Goal: Task Accomplishment & Management: Use online tool/utility

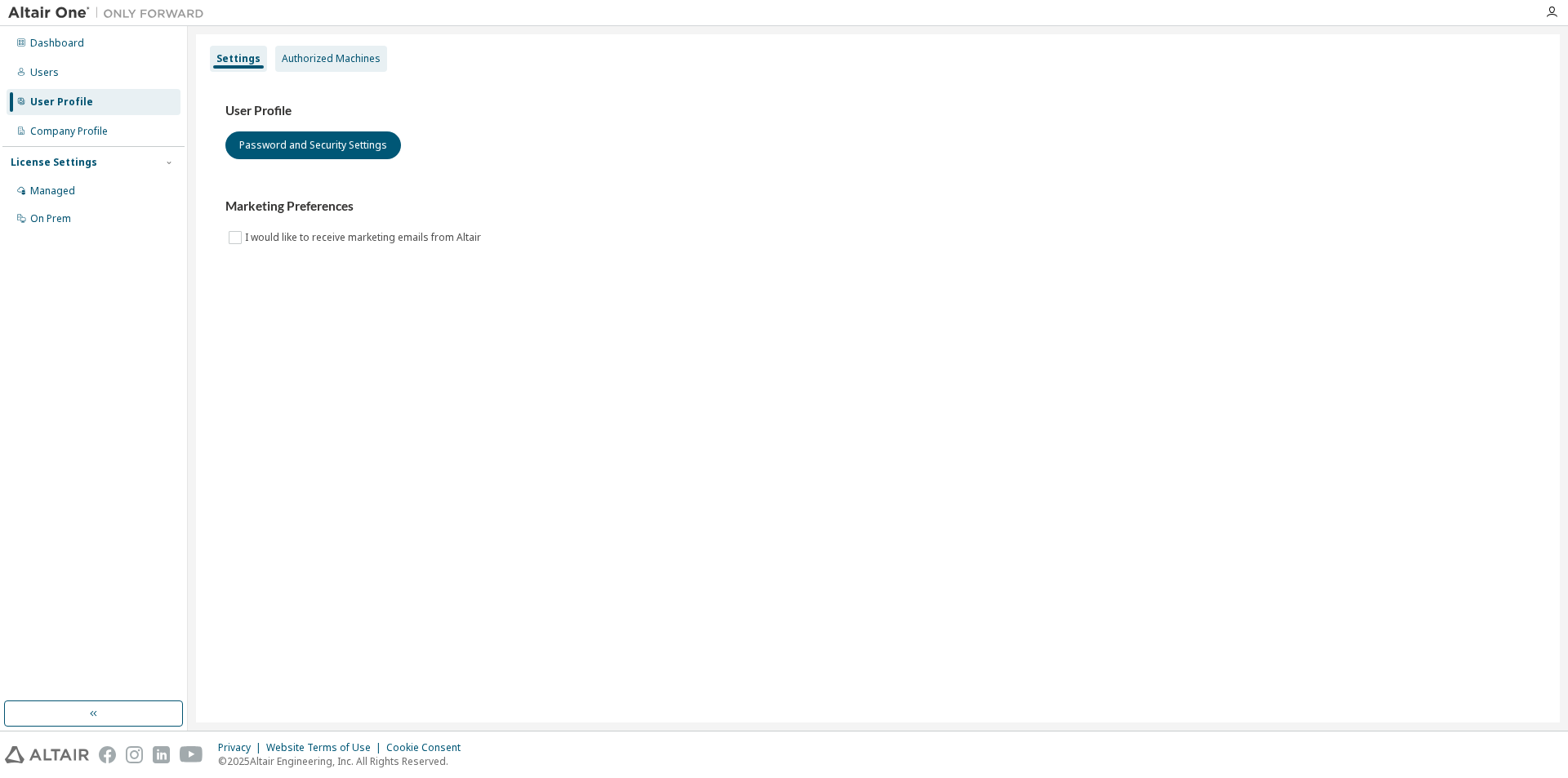
click at [363, 69] on div "Authorized Machines" at bounding box center [331, 58] width 112 height 26
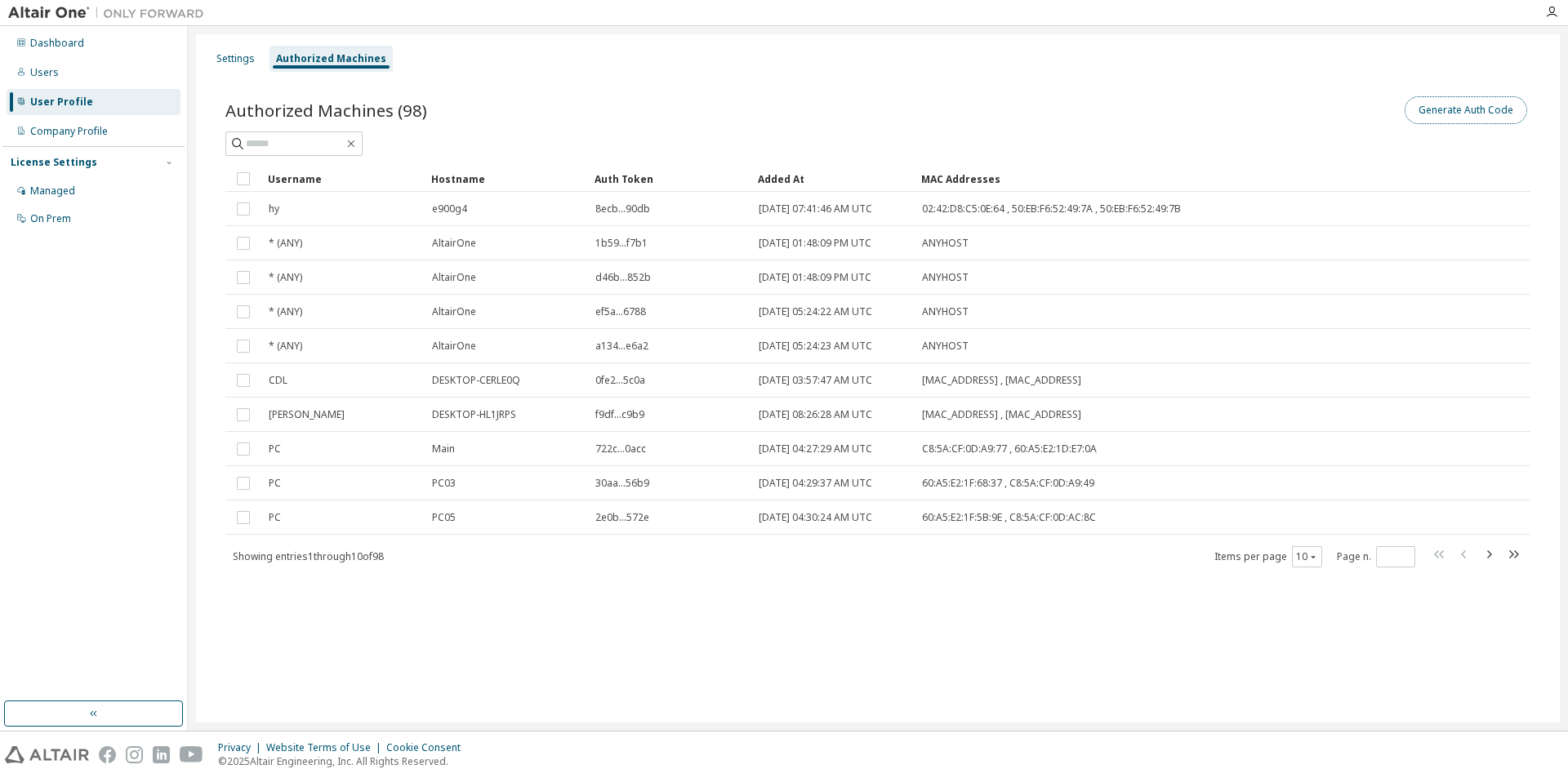
click at [1463, 103] on button "Generate Auth Code" at bounding box center [1466, 110] width 123 height 28
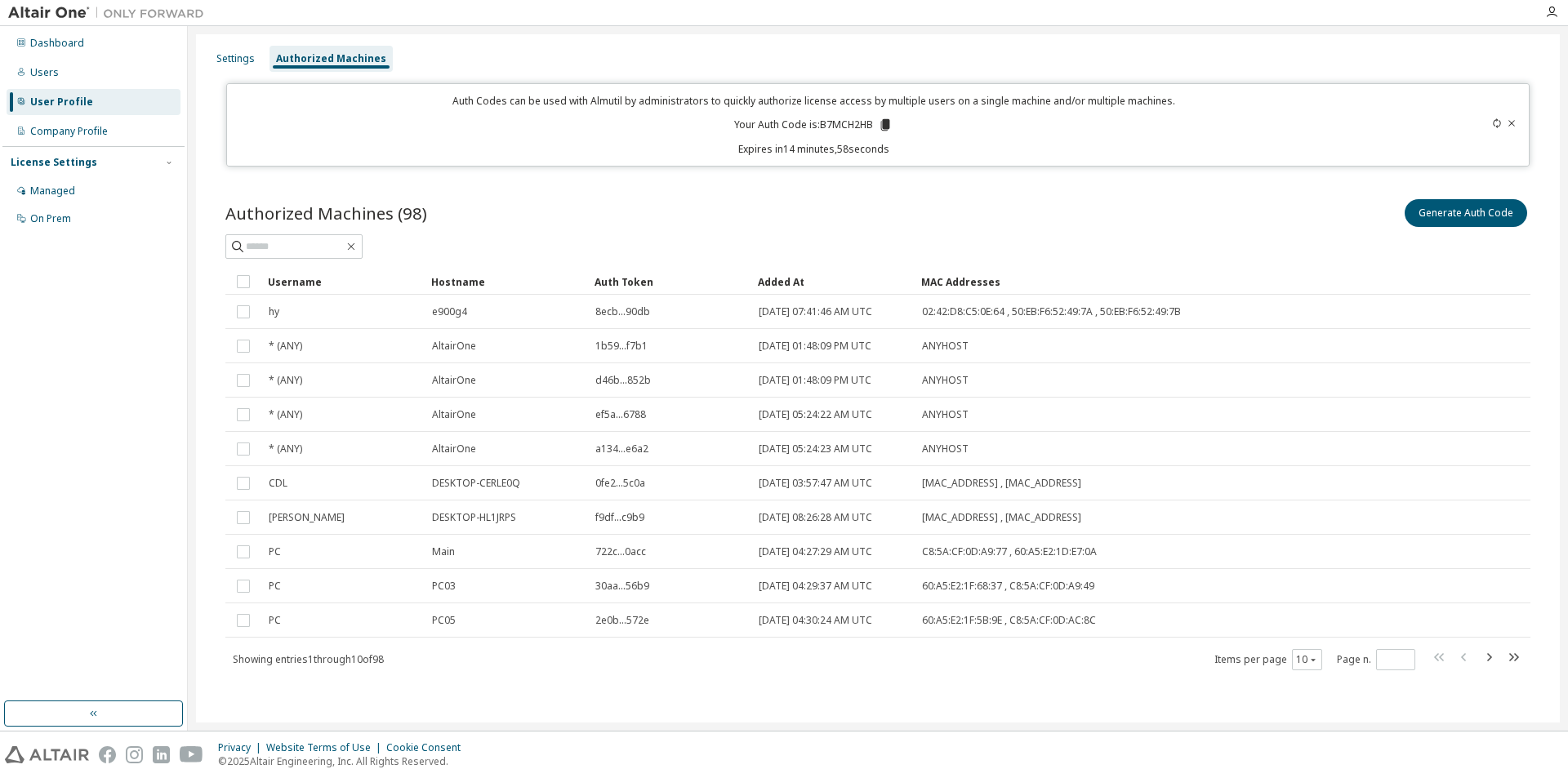
click at [846, 124] on p "Your Auth Code is: B7MCH2HB" at bounding box center [813, 125] width 159 height 15
copy p "B7MCH2HB"
click at [1446, 217] on button "Generate Auth Code" at bounding box center [1466, 212] width 123 height 28
click at [976, 199] on div "Generate Auth Code" at bounding box center [1204, 212] width 652 height 34
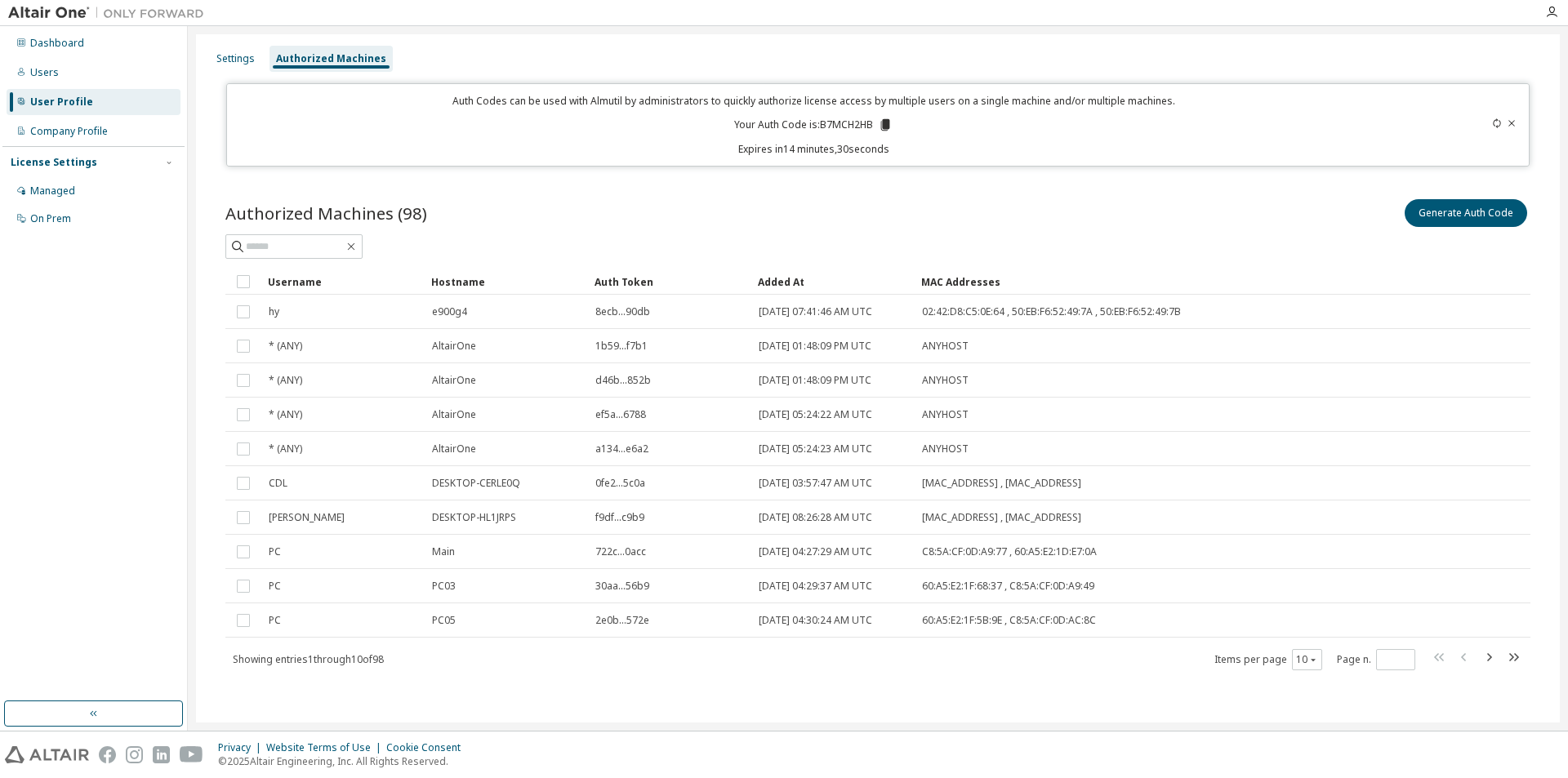
click at [918, 193] on div "Authorized Machines (98) Generate Auth Code Clear Load Save Save As Field Opera…" at bounding box center [877, 445] width 1344 height 537
click at [1492, 124] on icon at bounding box center [1497, 123] width 10 height 10
click at [1492, 125] on icon at bounding box center [1497, 123] width 10 height 10
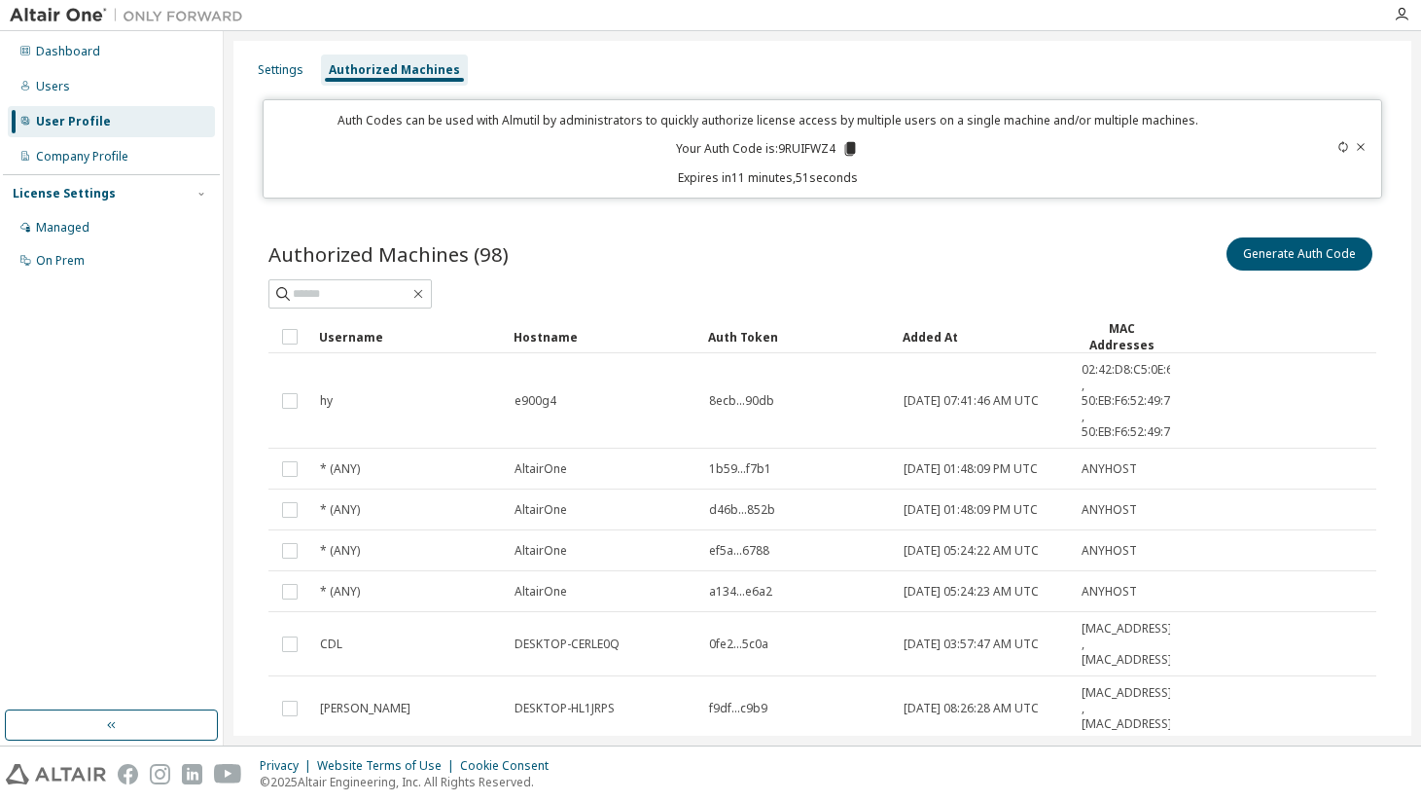
click at [1338, 143] on icon at bounding box center [1344, 147] width 12 height 12
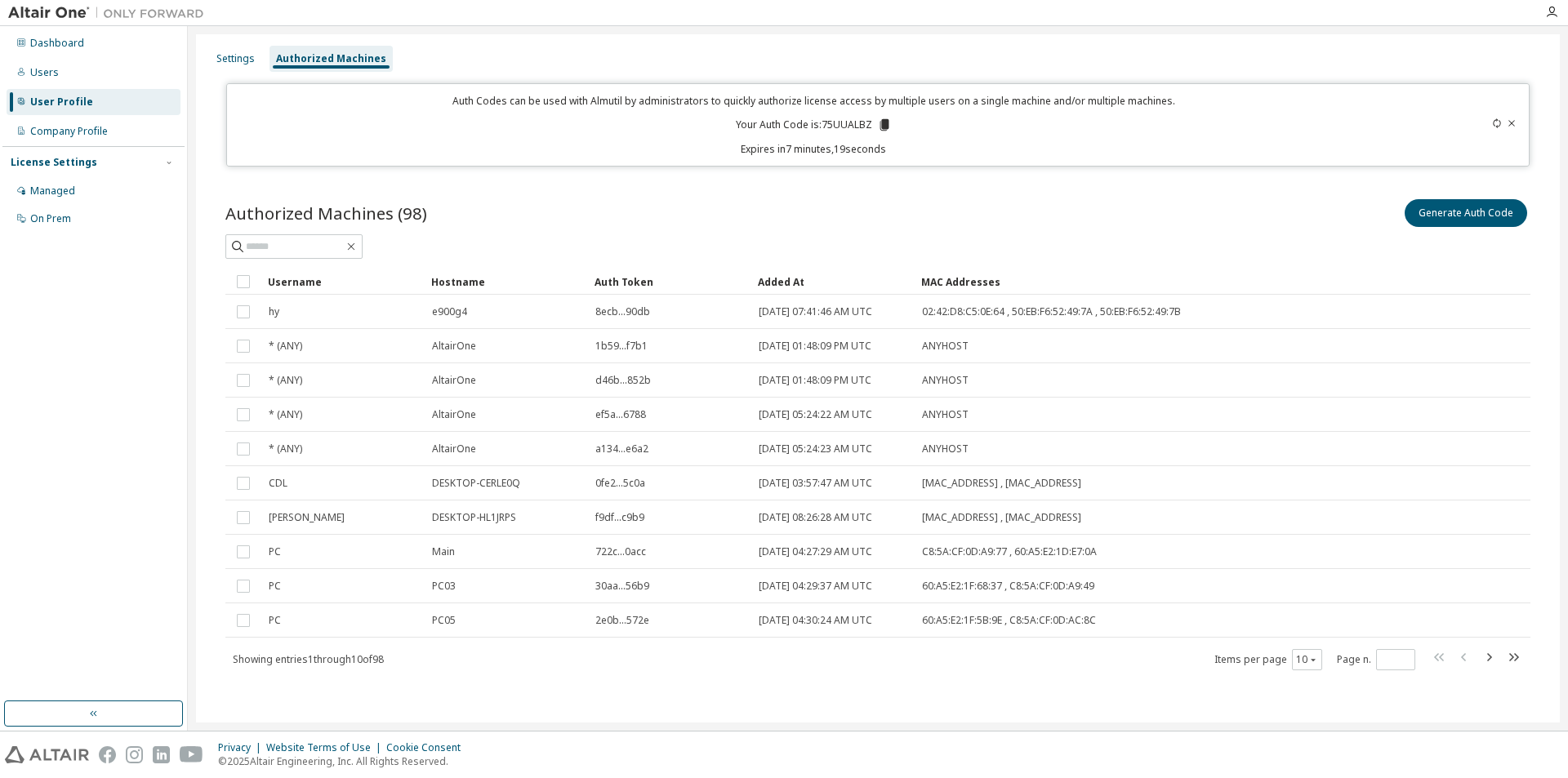
click at [657, 206] on div "Authorized Machines (98) Generate Auth Code" at bounding box center [877, 212] width 1304 height 34
